Goal: Transaction & Acquisition: Book appointment/travel/reservation

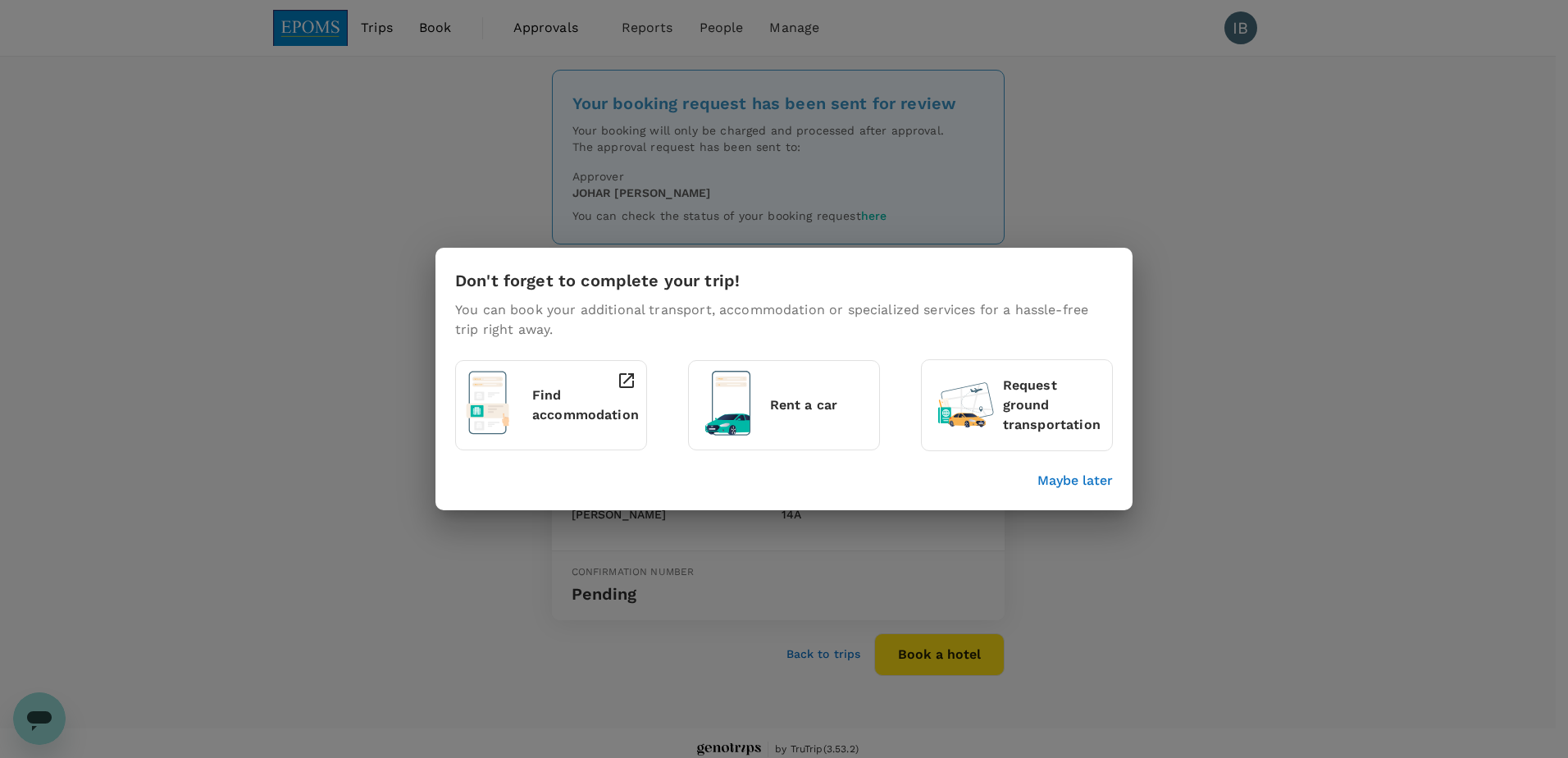
click at [1087, 477] on p "Maybe later" at bounding box center [1075, 481] width 75 height 20
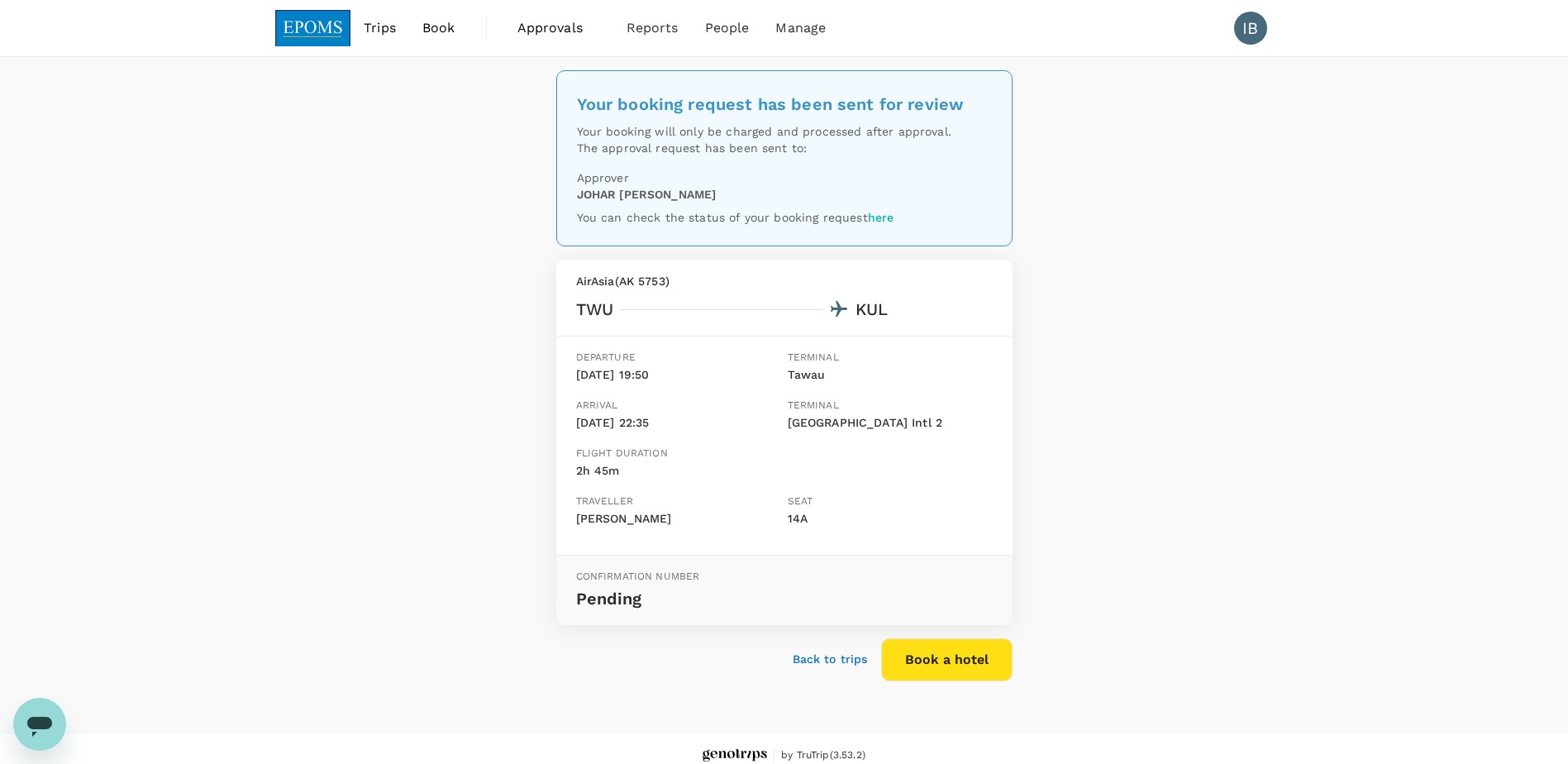
click at [304, 19] on img at bounding box center [314, 28] width 76 height 36
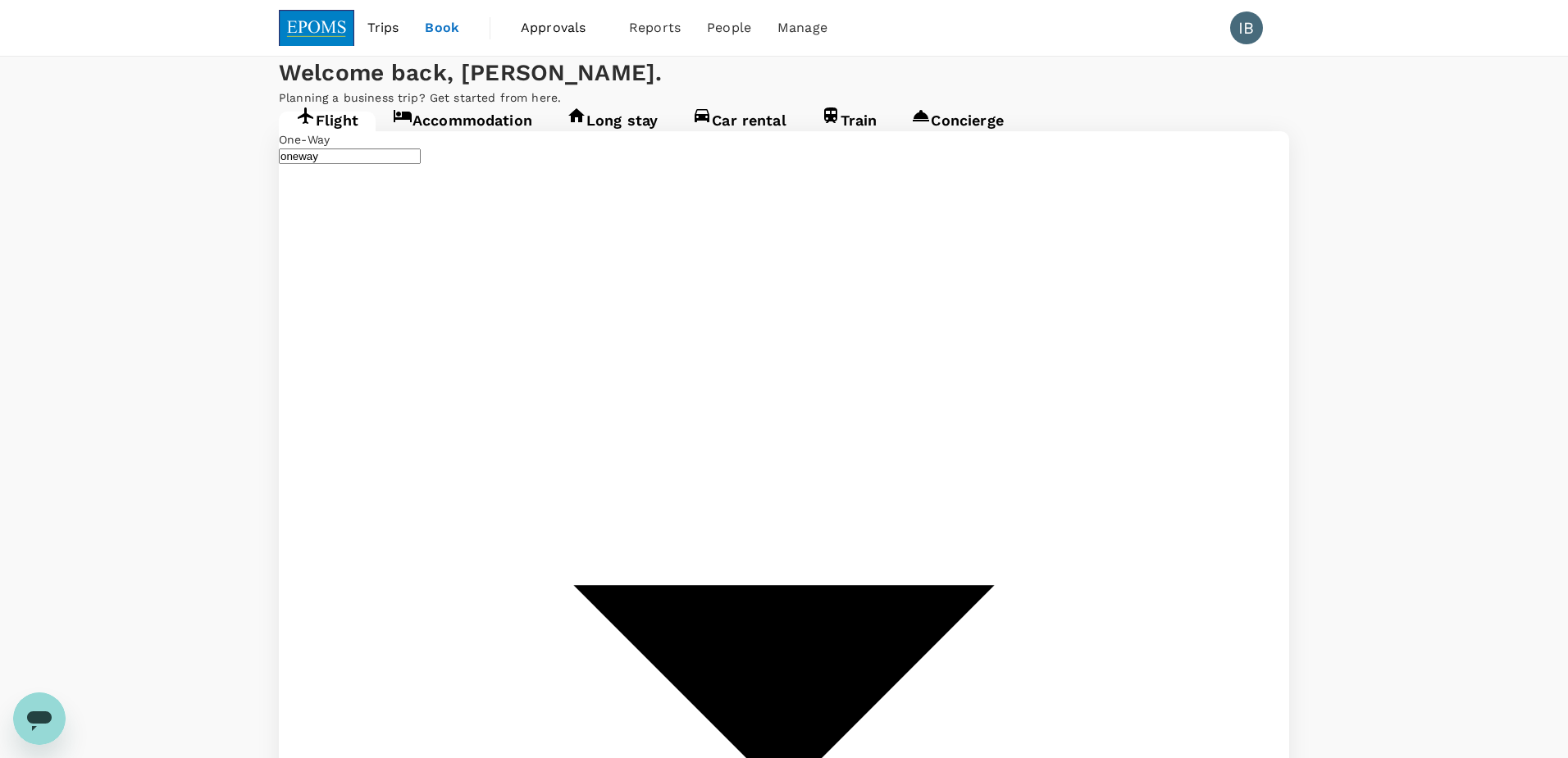
type input "Kuala Lumpur Intl ([GEOGRAPHIC_DATA])"
type input "Tawau (TWU)"
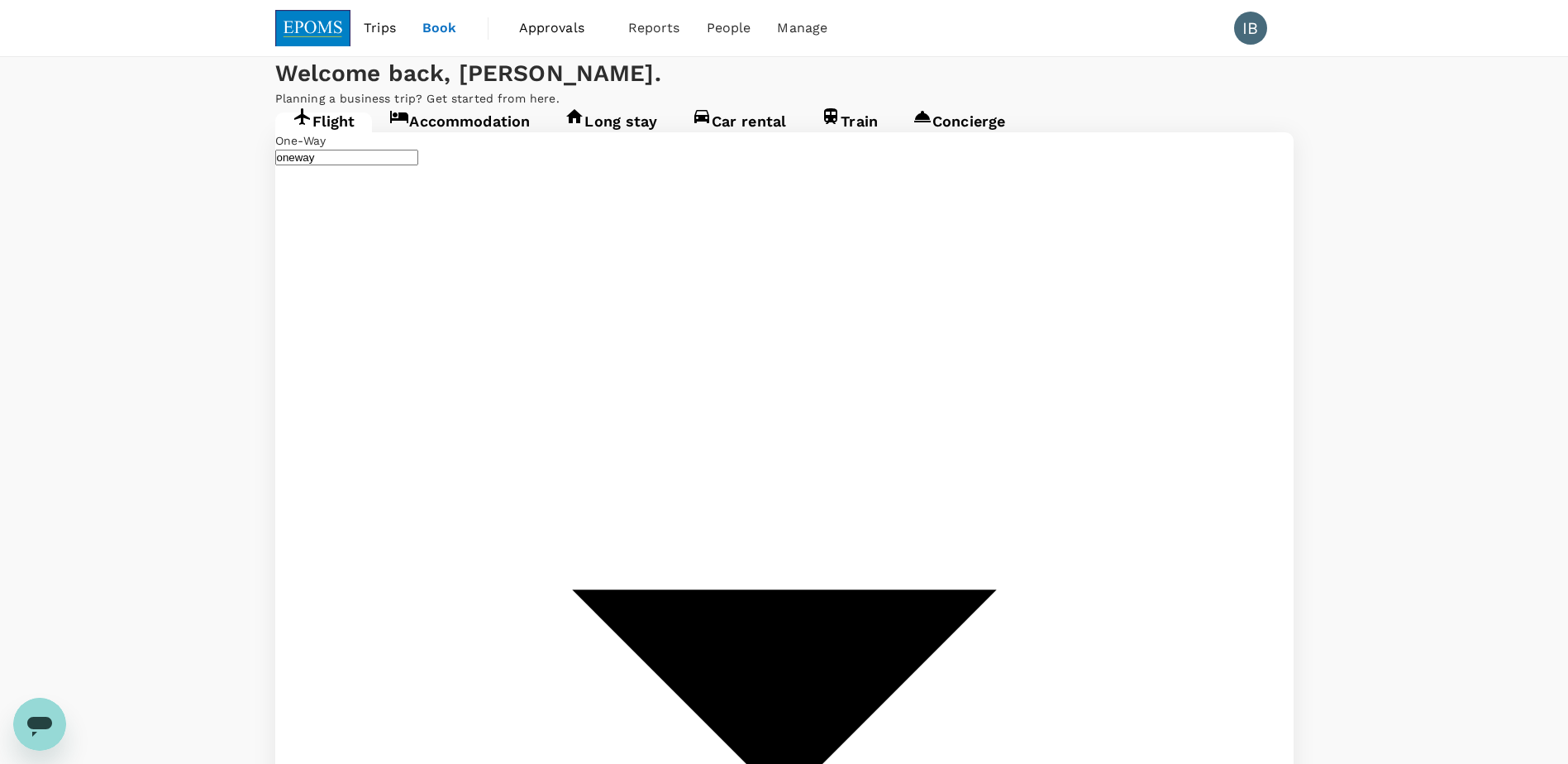
type input "Kuala Lumpur Intl ([GEOGRAPHIC_DATA])"
type input "Tawau (TWU)"
type input "Kuala Lumpur Intl ([GEOGRAPHIC_DATA])"
type input "Tawau (TWU)"
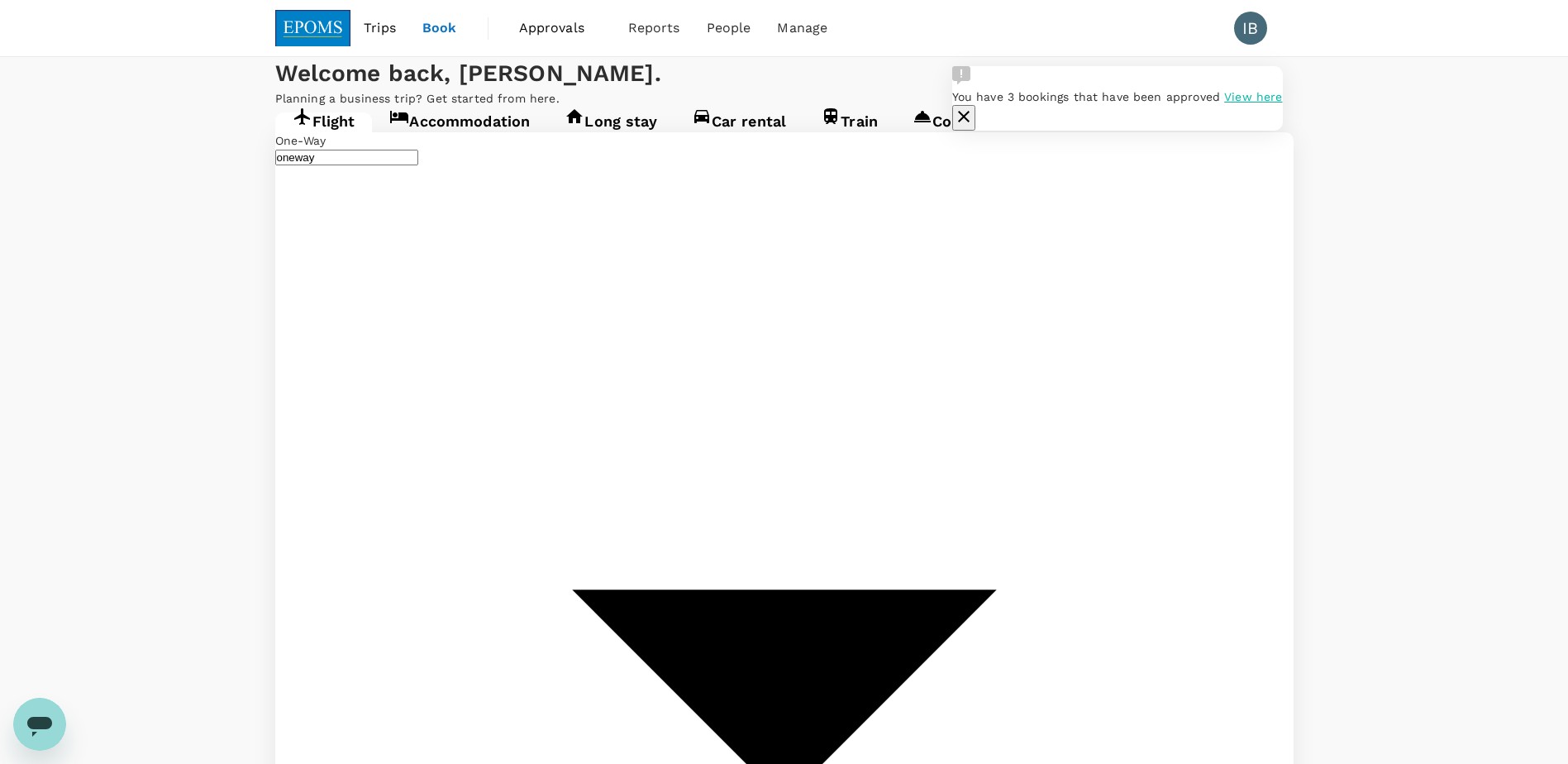
type input "K"
type input "Kota Kinabalu Intl (BKI)"
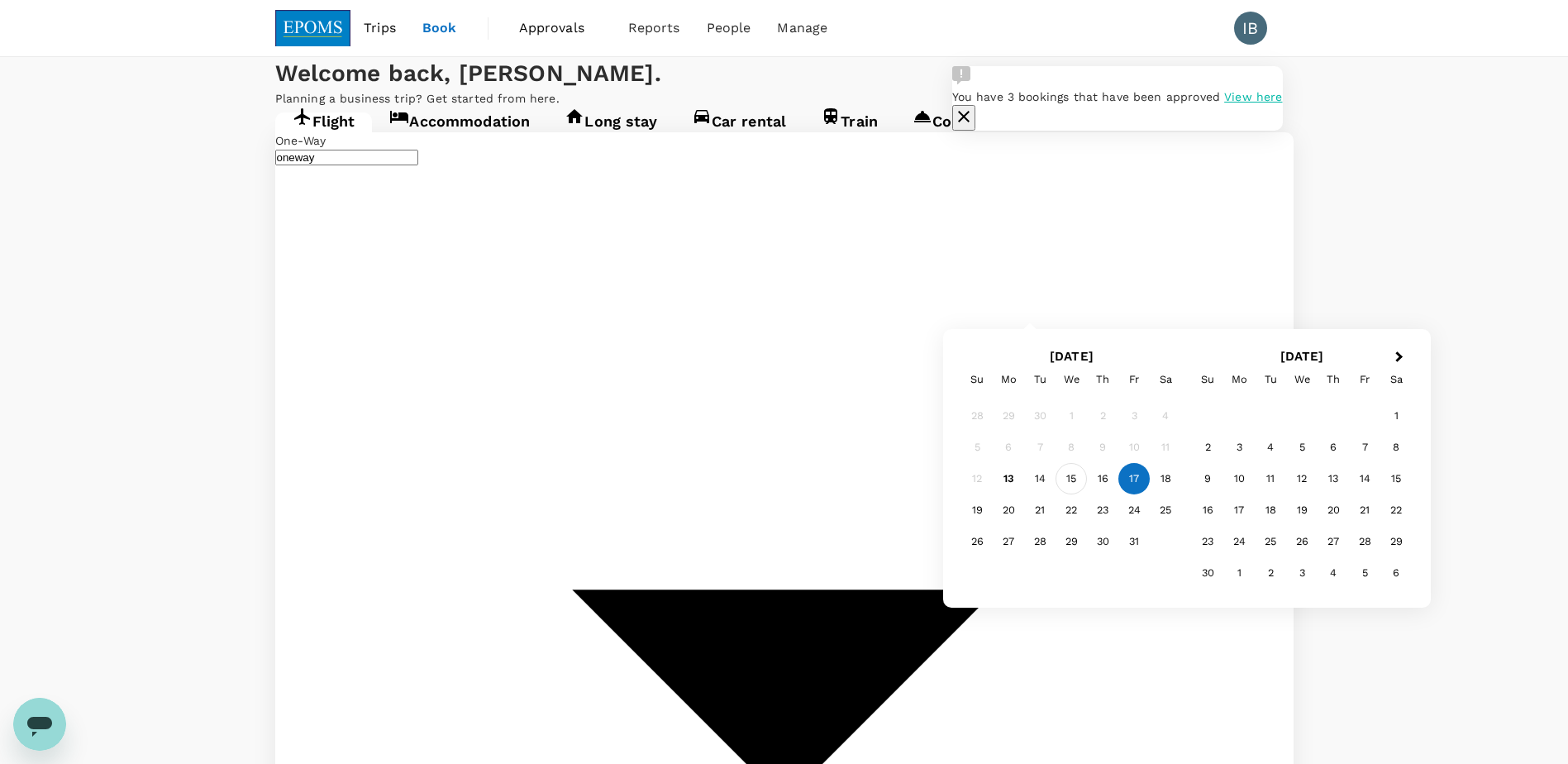
type input "Miri Intl (MYY)"
click at [1072, 480] on div "15" at bounding box center [1071, 477] width 31 height 31
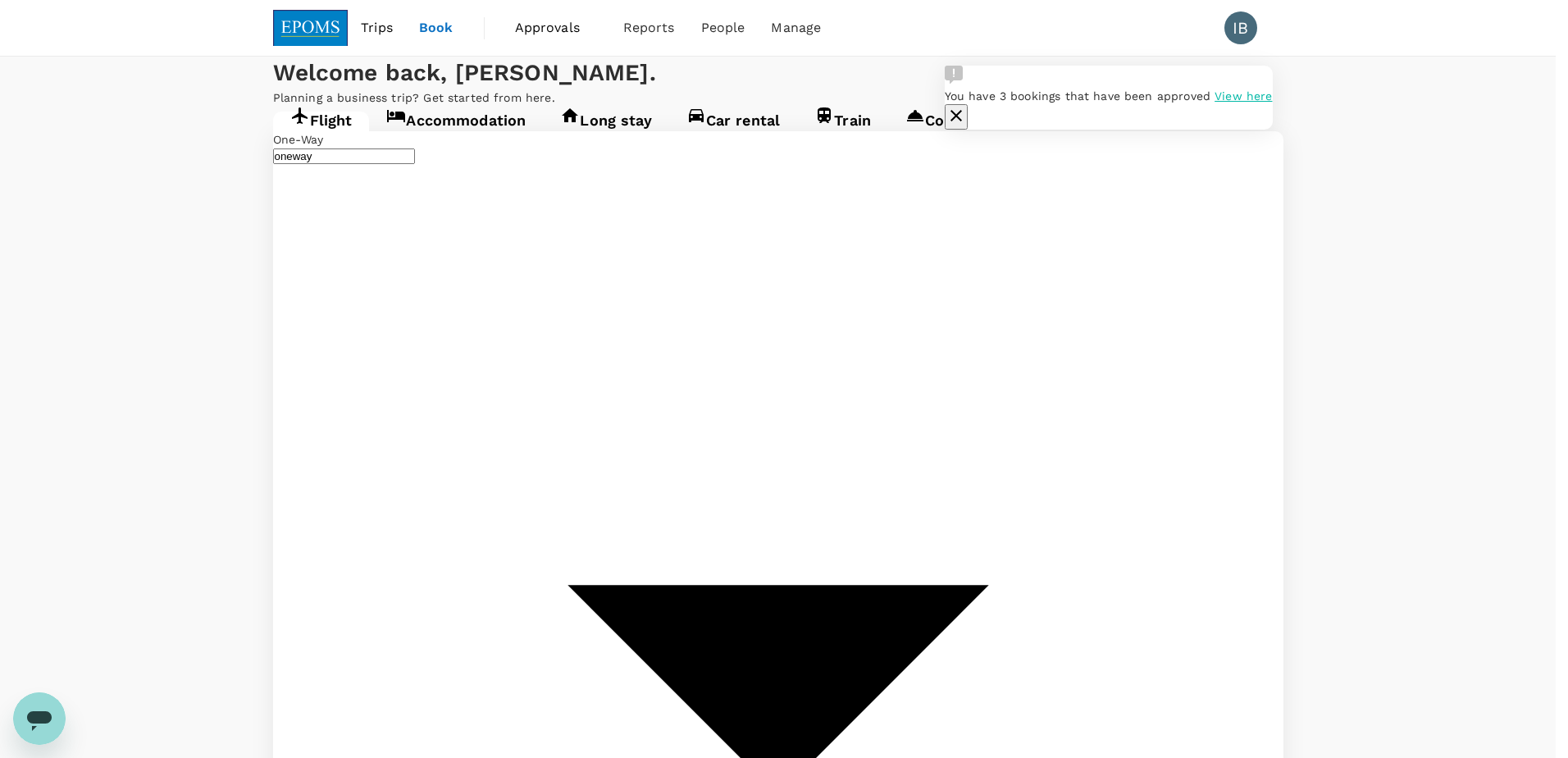
type input "roundtrip"
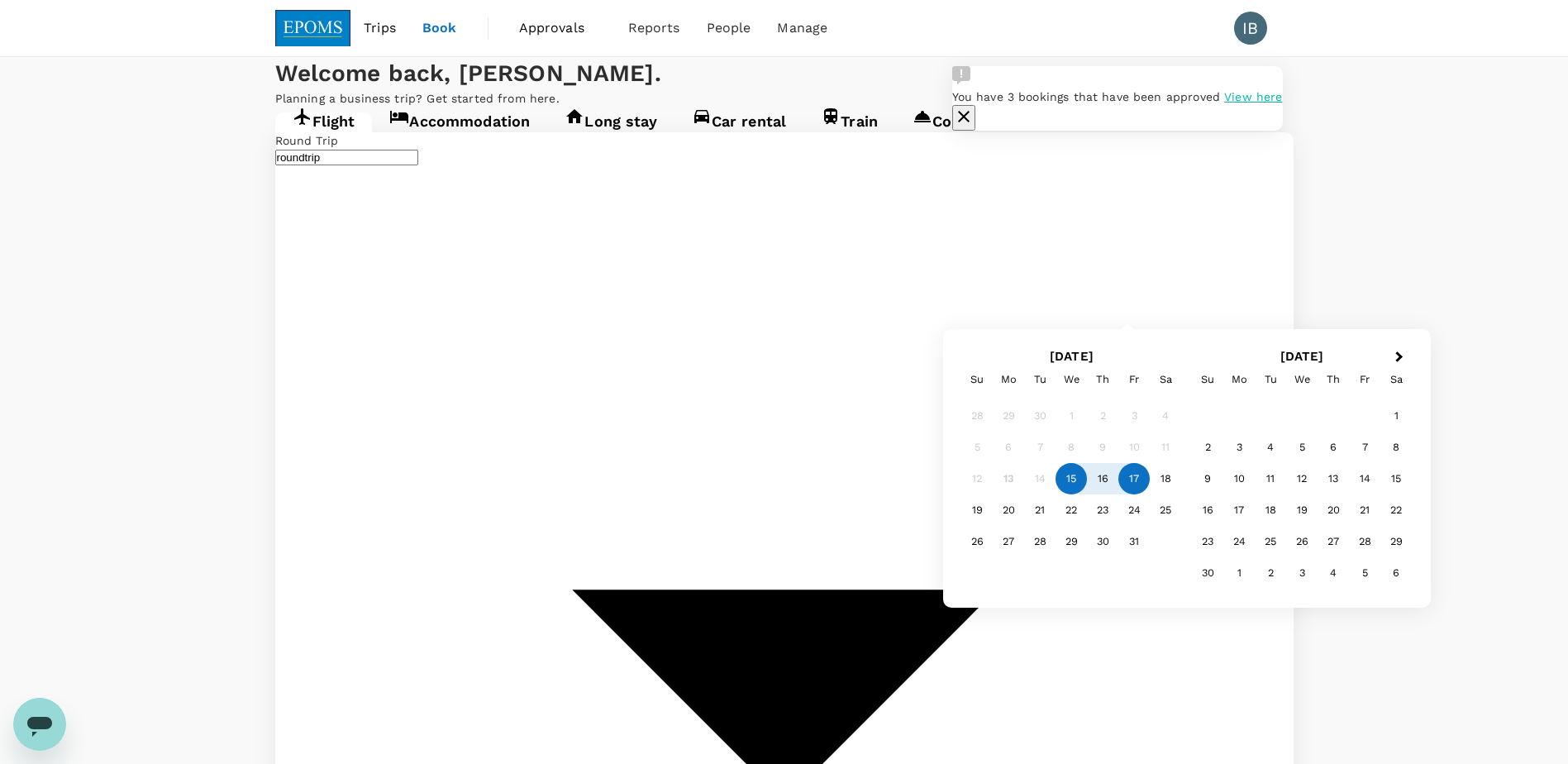
click at [1134, 477] on div "17" at bounding box center [1134, 477] width 31 height 31
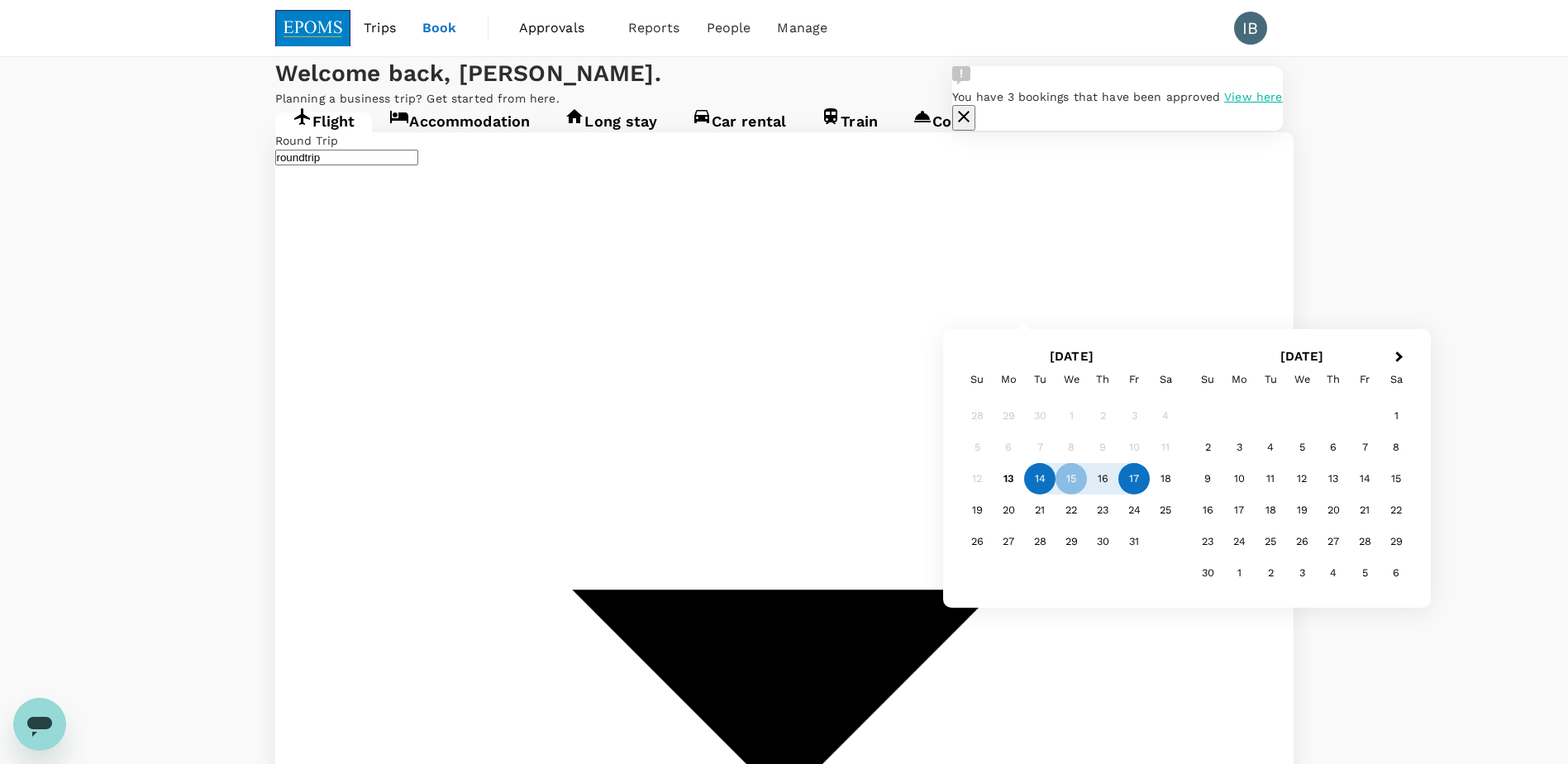
click at [1041, 485] on div "14" at bounding box center [1039, 477] width 31 height 31
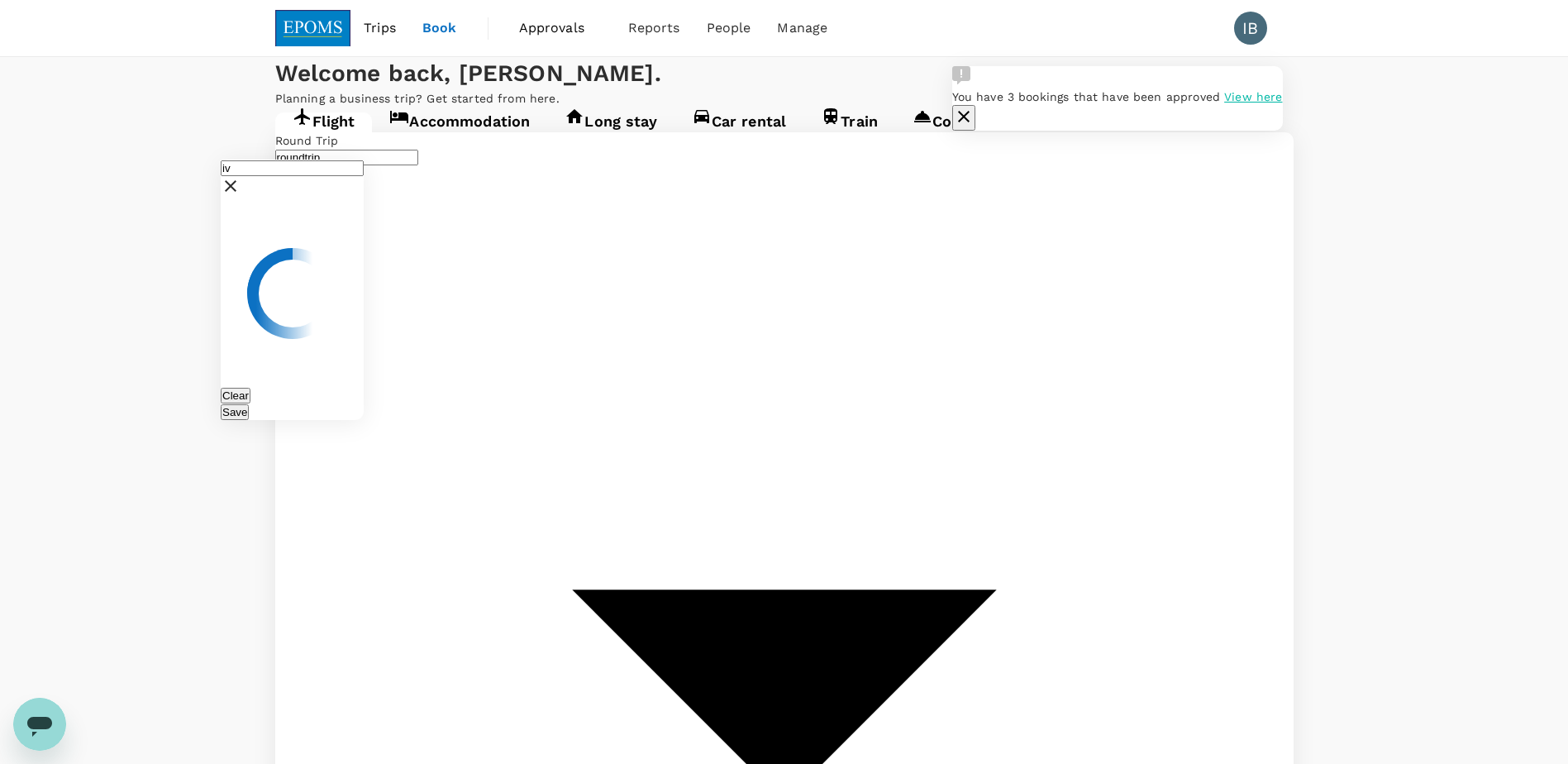
type input "i"
click at [237, 180] on icon at bounding box center [231, 186] width 12 height 12
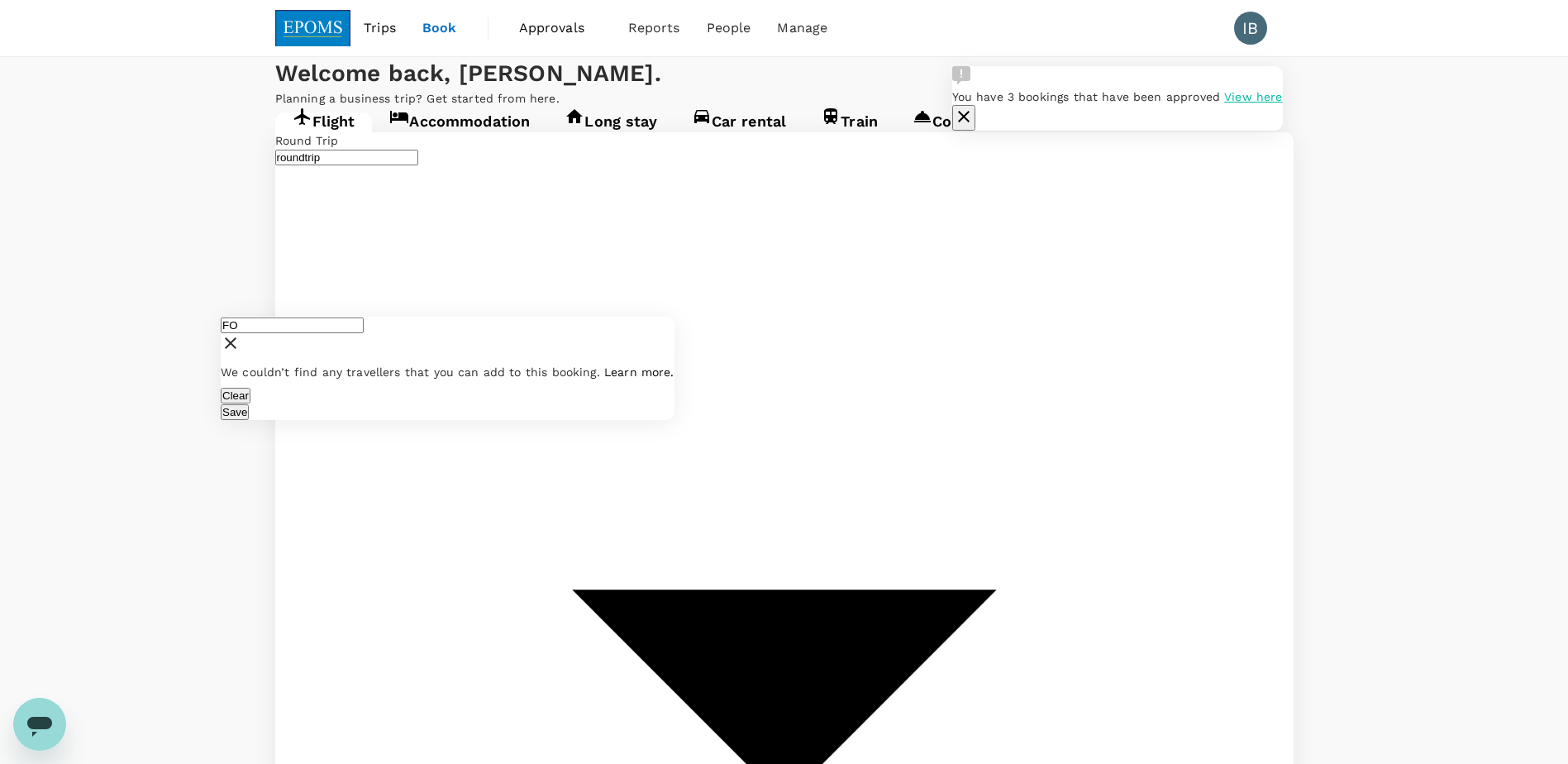
type input "F"
